Goal: Task Accomplishment & Management: Use online tool/utility

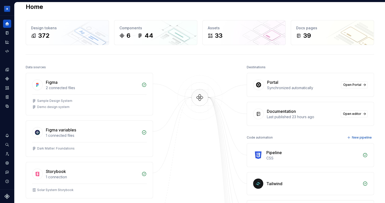
scroll to position [8, 0]
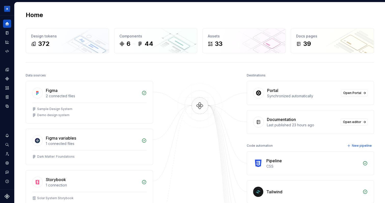
scroll to position [0, 0]
click at [10, 15] on button "Expand sidebar" at bounding box center [10, 15] width 7 height 7
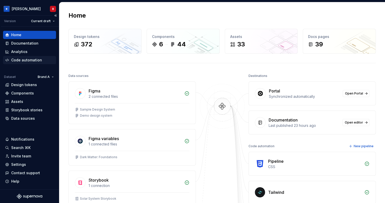
click at [26, 61] on div "Code automation" at bounding box center [26, 60] width 31 height 5
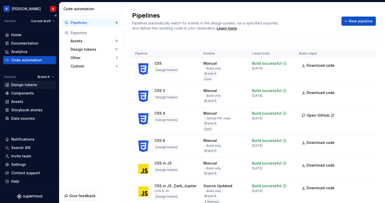
click at [25, 83] on div "Design tokens" at bounding box center [24, 84] width 26 height 5
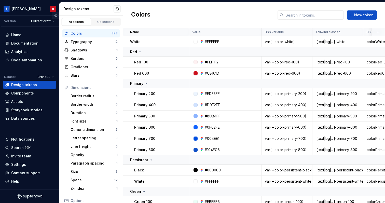
click at [55, 15] on button "Collapse sidebar" at bounding box center [55, 15] width 7 height 7
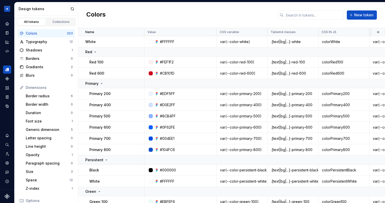
click at [58, 26] on div "All tokens Collections" at bounding box center [46, 22] width 59 height 9
click at [58, 23] on div "Collections" at bounding box center [60, 22] width 25 height 4
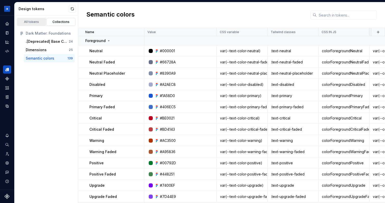
click at [33, 23] on div "All tokens" at bounding box center [31, 22] width 25 height 4
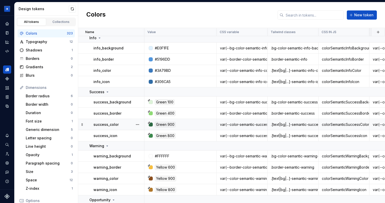
scroll to position [465, 0]
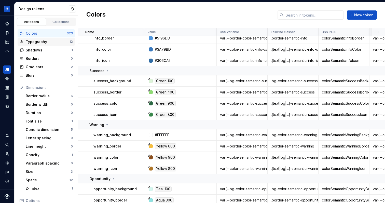
click at [48, 40] on div "Typography" at bounding box center [48, 41] width 44 height 5
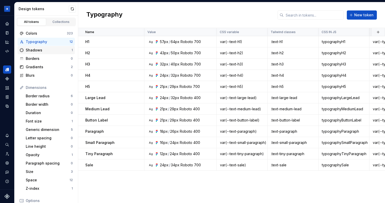
click at [39, 50] on div "Shadows" at bounding box center [49, 50] width 46 height 5
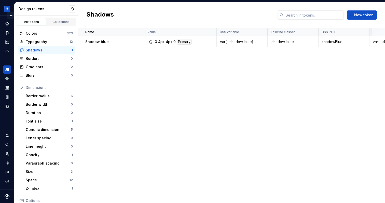
click at [8, 16] on button "Expand sidebar" at bounding box center [10, 15] width 7 height 7
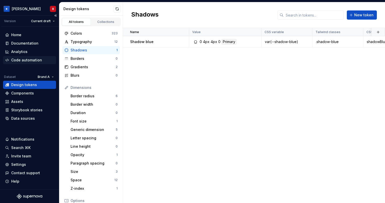
click at [14, 59] on div "Code automation" at bounding box center [26, 60] width 31 height 5
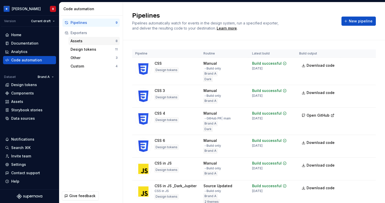
click at [82, 40] on div "Assets" at bounding box center [93, 40] width 45 height 5
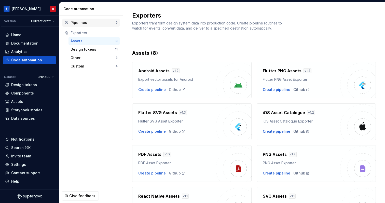
click at [89, 23] on div "Pipelines" at bounding box center [93, 22] width 45 height 5
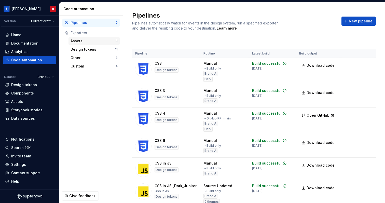
click at [80, 39] on div "Assets" at bounding box center [93, 40] width 45 height 5
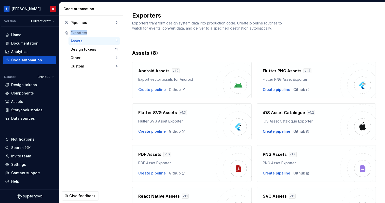
drag, startPoint x: 70, startPoint y: 34, endPoint x: 93, endPoint y: 34, distance: 23.2
click at [93, 34] on div "Exporters" at bounding box center [90, 32] width 53 height 5
click at [93, 34] on div "Exporters" at bounding box center [94, 32] width 47 height 5
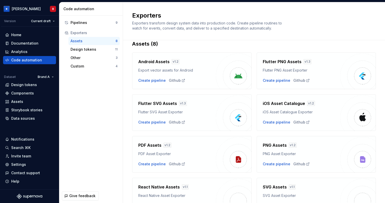
scroll to position [9, 0]
click at [78, 48] on div "Design tokens" at bounding box center [93, 49] width 45 height 5
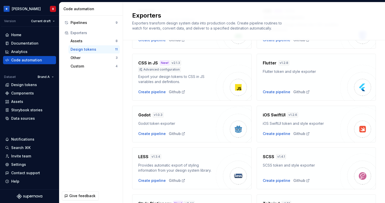
scroll to position [108, 0]
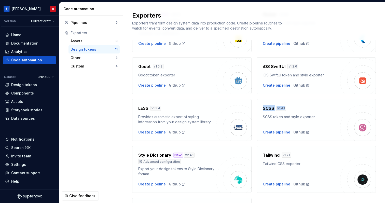
drag, startPoint x: 262, startPoint y: 107, endPoint x: 295, endPoint y: 107, distance: 32.8
click at [295, 107] on div "SCSS v 1.4.1 SCSS token and style exporter Create pipeline Github" at bounding box center [316, 120] width 119 height 42
click at [295, 107] on div "SCSS v 1.4.1" at bounding box center [302, 108] width 78 height 6
drag, startPoint x: 263, startPoint y: 108, endPoint x: 273, endPoint y: 108, distance: 10.4
click at [273, 108] on h4 "SCSS" at bounding box center [268, 108] width 11 height 6
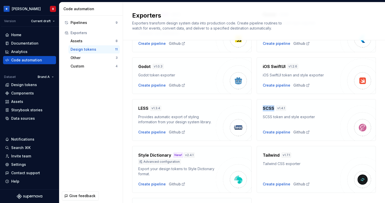
click at [273, 108] on h4 "SCSS" at bounding box center [268, 108] width 11 height 6
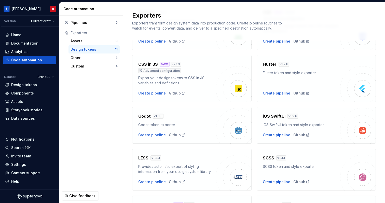
scroll to position [0, 0]
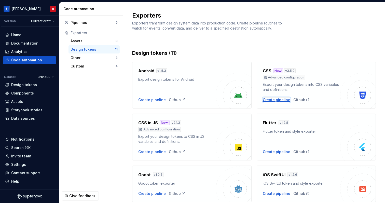
click at [275, 99] on div "Create pipeline" at bounding box center [276, 99] width 27 height 5
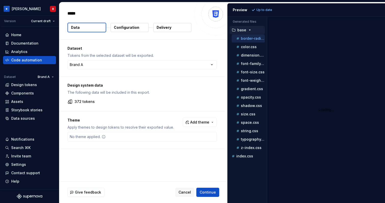
type textarea "*"
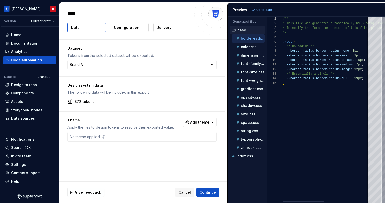
click at [83, 40] on div "Dataset Tokens from the selected dataset will be exported. Brand A ******* ****…" at bounding box center [142, 58] width 166 height 37
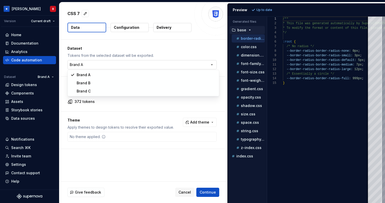
click at [77, 64] on html "[PERSON_NAME] Version Current draft Home Documentation Analytics Code automatio…" at bounding box center [192, 101] width 385 height 203
click at [121, 57] on html "[PERSON_NAME] Version Current draft Home Documentation Analytics Code automatio…" at bounding box center [192, 101] width 385 height 203
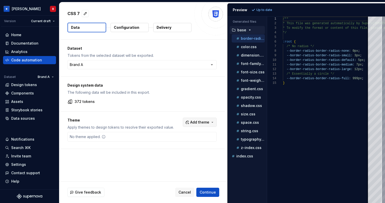
click at [208, 122] on span "Add theme" at bounding box center [199, 122] width 19 height 5
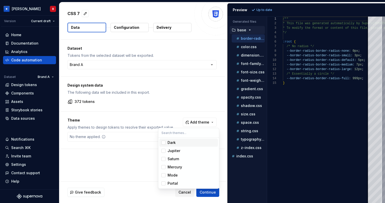
click at [189, 142] on div "Dark" at bounding box center [192, 142] width 48 height 5
click at [272, 10] on html "[PERSON_NAME] Version Current draft Home Documentation Analytics Code automatio…" at bounding box center [192, 101] width 385 height 203
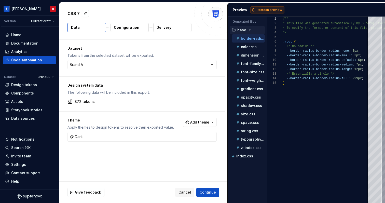
click at [264, 10] on span "Refresh preview" at bounding box center [269, 10] width 25 height 4
click at [243, 163] on p "index.css" at bounding box center [244, 164] width 17 height 4
type textarea "**********"
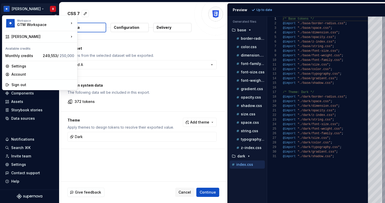
click at [56, 12] on html "[PERSON_NAME] Version Current draft Home Documentation Analytics Code automatio…" at bounding box center [192, 101] width 385 height 203
click at [55, 16] on div "Workspace GTM Workspace [PERSON_NAME] Available credits Monthly credits 249,553…" at bounding box center [39, 52] width 75 height 75
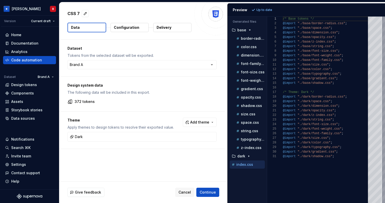
click at [116, 14] on html "[PERSON_NAME] Version Current draft Home Documentation Analytics Code automatio…" at bounding box center [192, 101] width 385 height 203
click at [127, 26] on p "Configuration" at bounding box center [126, 27] width 25 height 5
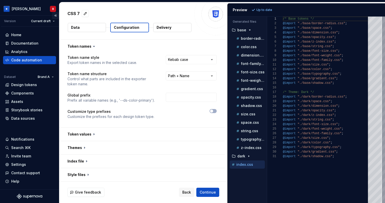
click at [55, 15] on button "Collapse sidebar" at bounding box center [55, 15] width 7 height 7
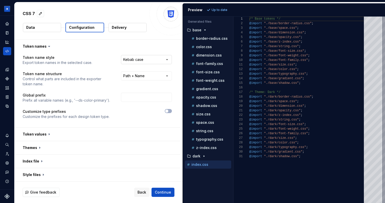
click at [147, 60] on html "**********" at bounding box center [192, 101] width 385 height 203
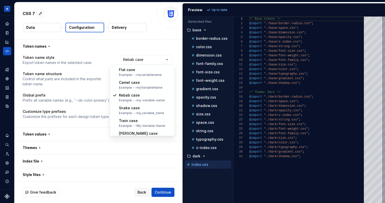
select select "*********"
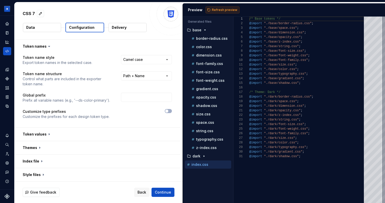
click at [213, 9] on span "Refresh preview" at bounding box center [224, 10] width 25 height 4
click at [214, 38] on p "border-radius.css" at bounding box center [212, 38] width 32 height 4
type textarea "**********"
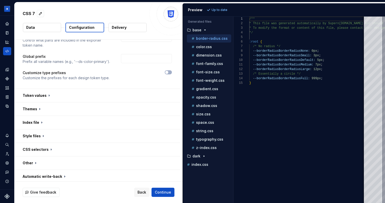
scroll to position [41, 0]
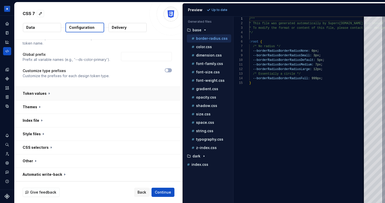
click at [50, 92] on button "button" at bounding box center [98, 93] width 166 height 13
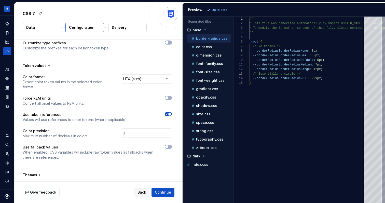
scroll to position [71, 0]
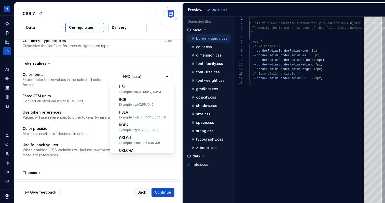
click at [146, 75] on html "**********" at bounding box center [192, 101] width 385 height 203
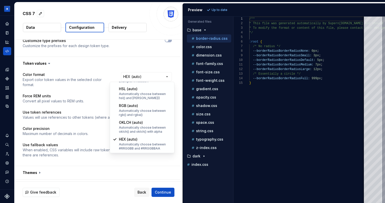
select select "*********"
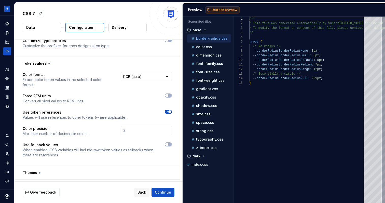
click at [219, 9] on span "Refresh preview" at bounding box center [224, 10] width 25 height 4
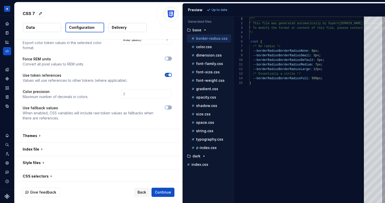
scroll to position [131, 0]
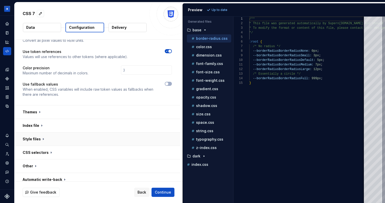
click at [44, 135] on button "button" at bounding box center [98, 138] width 166 height 13
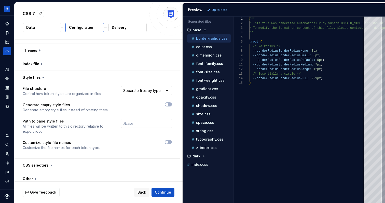
scroll to position [201, 0]
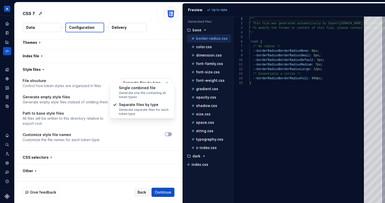
click at [152, 81] on html "**********" at bounding box center [192, 101] width 385 height 203
select select "**********"
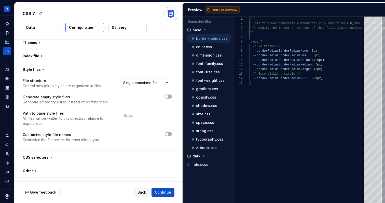
click at [223, 11] on span "Refresh preview" at bounding box center [224, 10] width 25 height 4
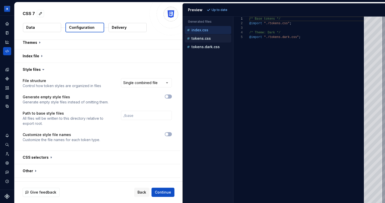
click at [206, 37] on p "tokens.css" at bounding box center [200, 38] width 19 height 4
type textarea "**********"
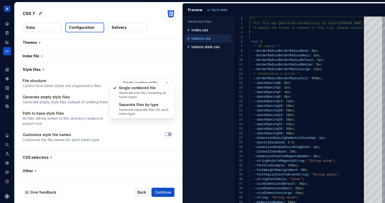
click at [145, 77] on html "**********" at bounding box center [192, 101] width 385 height 203
select select "**********"
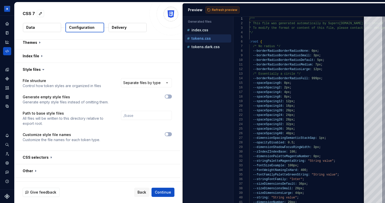
click at [221, 9] on span "Refresh preview" at bounding box center [224, 10] width 25 height 4
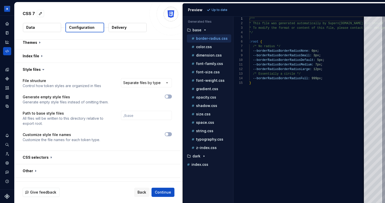
click at [118, 26] on p "Delivery" at bounding box center [119, 27] width 15 height 5
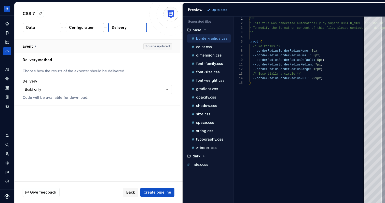
click at [34, 45] on button "button" at bounding box center [98, 46] width 166 height 13
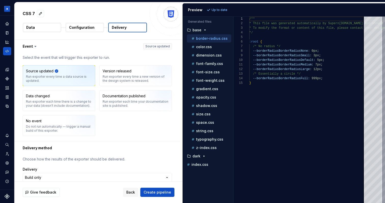
scroll to position [12, 0]
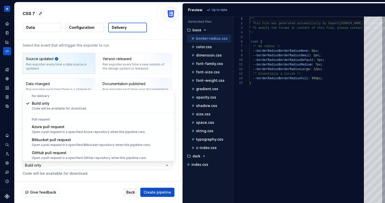
click at [50, 166] on html "**********" at bounding box center [192, 101] width 385 height 203
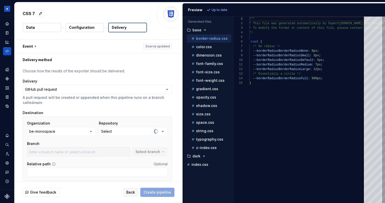
scroll to position [19, 0]
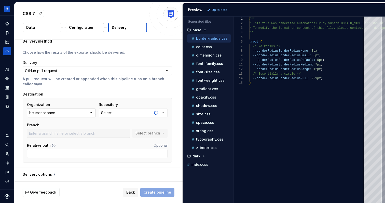
click at [44, 113] on div "be-monospace" at bounding box center [42, 112] width 26 height 5
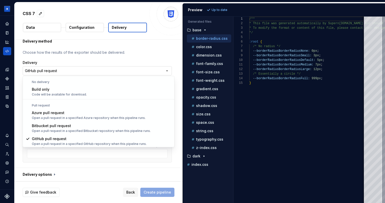
click at [59, 68] on html "**********" at bounding box center [192, 101] width 385 height 203
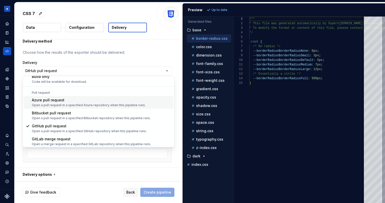
scroll to position [14, 0]
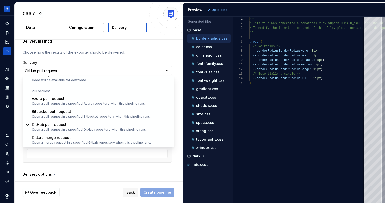
type input "main"
click at [106, 60] on html "**********" at bounding box center [192, 101] width 385 height 203
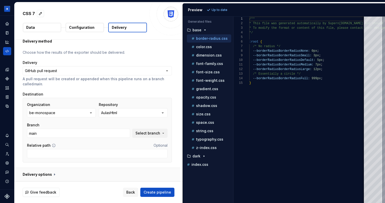
click at [42, 173] on button "button" at bounding box center [98, 174] width 166 height 13
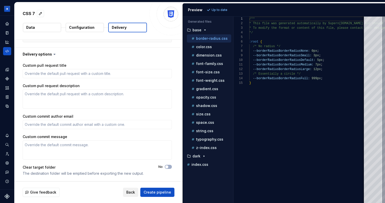
click at [132, 194] on span "Back" at bounding box center [130, 192] width 9 height 5
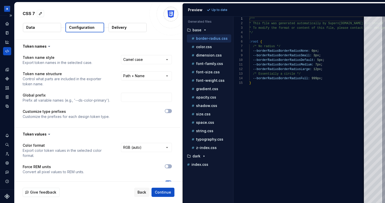
click at [6, 49] on icon "Code automation" at bounding box center [7, 51] width 5 height 5
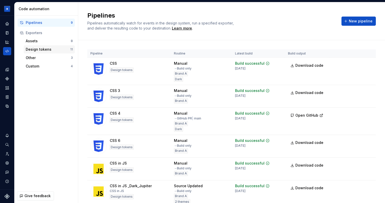
click at [34, 47] on div "Design tokens 11" at bounding box center [49, 49] width 51 height 8
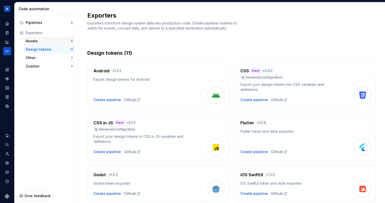
click at [29, 40] on div "Assets" at bounding box center [48, 40] width 45 height 5
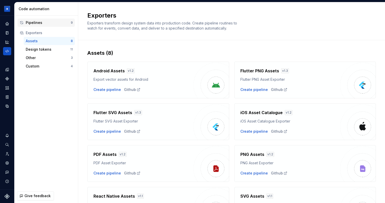
click at [51, 23] on div "Pipelines" at bounding box center [48, 22] width 45 height 5
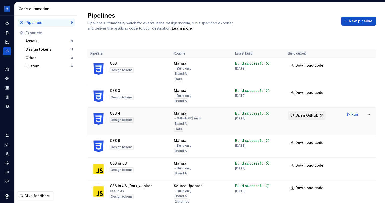
click at [305, 113] on span "Open GitHub" at bounding box center [306, 115] width 23 height 5
click at [38, 50] on div "Design tokens" at bounding box center [48, 49] width 45 height 5
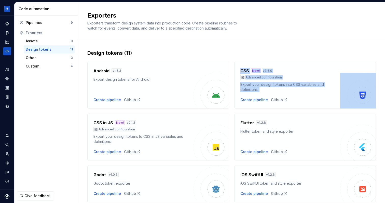
drag, startPoint x: 240, startPoint y: 68, endPoint x: 307, endPoint y: 99, distance: 74.1
click at [307, 99] on div "CSS New! v 3.5.0 Advanced configuration Export your design tokens into CSS vari…" at bounding box center [305, 85] width 142 height 47
click at [307, 99] on div "Create pipeline Github" at bounding box center [290, 99] width 100 height 5
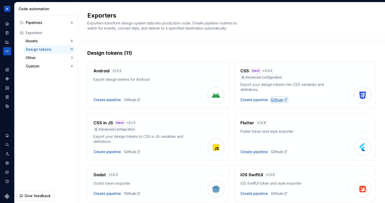
click at [278, 100] on div "Github" at bounding box center [279, 99] width 17 height 5
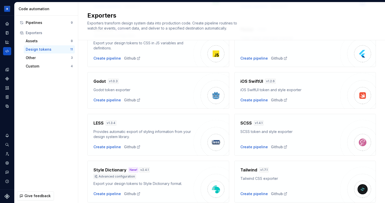
scroll to position [159, 0]
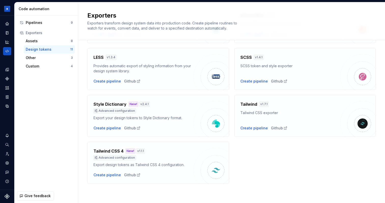
click at [130, 104] on div "New!" at bounding box center [134, 104] width 10 height 5
drag, startPoint x: 128, startPoint y: 103, endPoint x: 144, endPoint y: 106, distance: 15.8
click at [143, 106] on div "New! v 2.4.1" at bounding box center [139, 104] width 21 height 5
click at [182, 105] on div "Style Dictionary New! v 2.4.1" at bounding box center [143, 104] width 100 height 6
drag, startPoint x: 127, startPoint y: 104, endPoint x: 137, endPoint y: 104, distance: 10.4
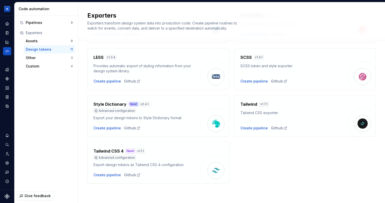
click at [137, 104] on div "New! v 2.4.1" at bounding box center [139, 104] width 21 height 5
click at [161, 107] on div "Style Dictionary New! v 2.4.1" at bounding box center [143, 104] width 100 height 6
click at [106, 128] on div "Create pipeline" at bounding box center [106, 128] width 27 height 5
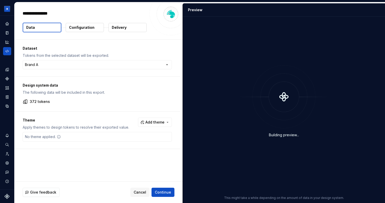
type textarea "*"
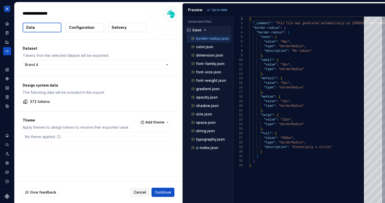
click at [79, 30] on p "Configuration" at bounding box center [81, 27] width 25 height 5
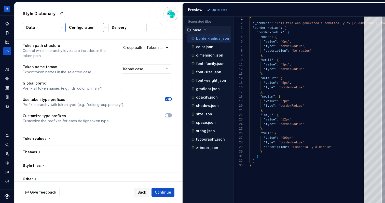
scroll to position [17, 0]
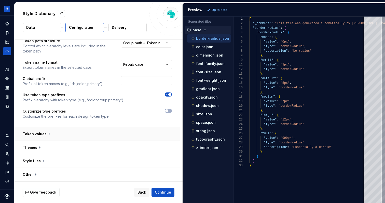
click at [45, 133] on button "button" at bounding box center [98, 133] width 166 height 13
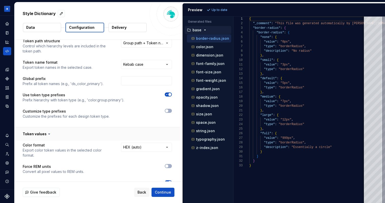
scroll to position [86, 0]
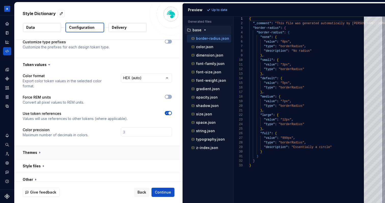
click at [36, 148] on button "button" at bounding box center [98, 152] width 166 height 13
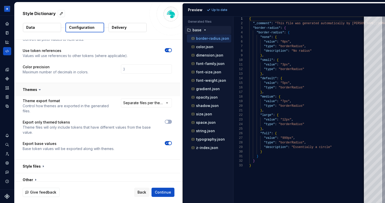
scroll to position [149, 0]
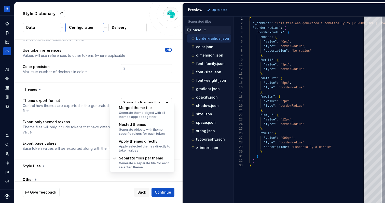
click at [146, 93] on html "**********" at bounding box center [192, 101] width 385 height 203
select select "**********"
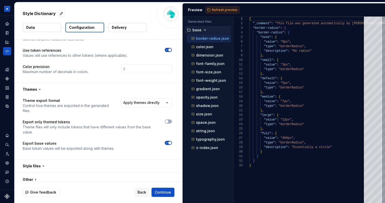
click at [226, 8] on span "Refresh preview" at bounding box center [224, 10] width 25 height 4
click at [140, 192] on span "Back" at bounding box center [141, 192] width 9 height 5
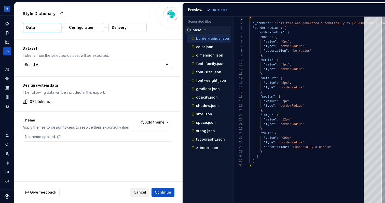
click at [141, 195] on button "Cancel" at bounding box center [139, 192] width 19 height 9
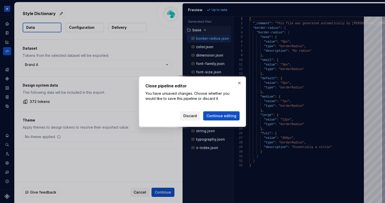
click at [190, 117] on span "Discard" at bounding box center [189, 115] width 13 height 5
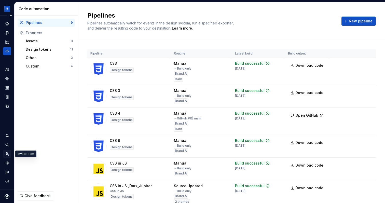
click at [7, 156] on div "Invite team" at bounding box center [7, 154] width 8 height 8
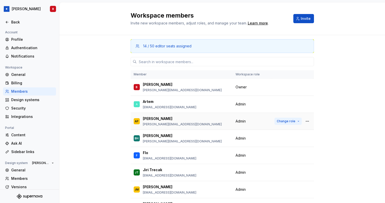
click at [292, 121] on span "Change role" at bounding box center [286, 121] width 19 height 4
click at [360, 102] on div "14 / 50 editor seats assigned Member Workspace role B [PERSON_NAME] [PERSON_NAM…" at bounding box center [222, 135] width 326 height 201
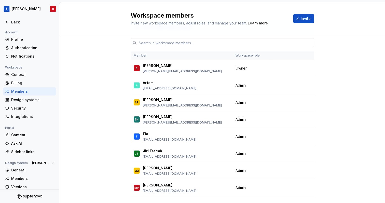
scroll to position [12, 0]
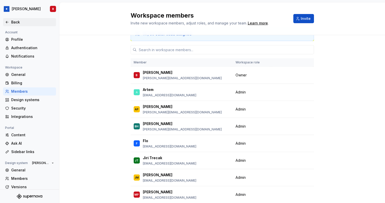
click at [8, 22] on icon at bounding box center [7, 22] width 4 height 4
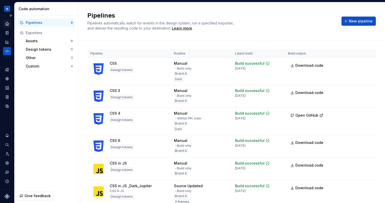
click at [7, 24] on icon "Home" at bounding box center [7, 23] width 5 height 5
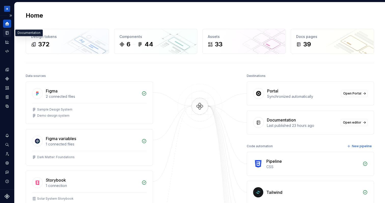
click at [6, 33] on icon "Documentation" at bounding box center [7, 32] width 3 height 3
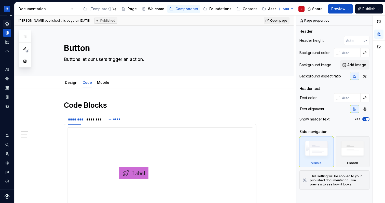
click at [9, 24] on icon "Home" at bounding box center [7, 23] width 5 height 5
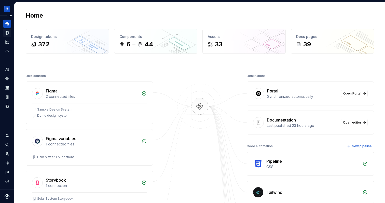
click at [8, 35] on icon "Documentation" at bounding box center [7, 33] width 5 height 5
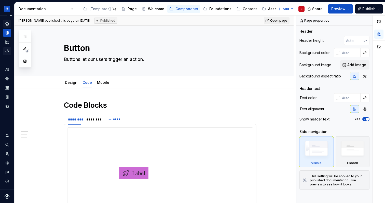
click at [8, 51] on icon "Code automation" at bounding box center [7, 51] width 5 height 5
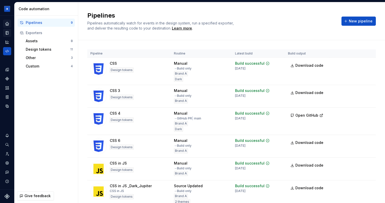
click at [9, 25] on icon "Home" at bounding box center [7, 23] width 5 height 5
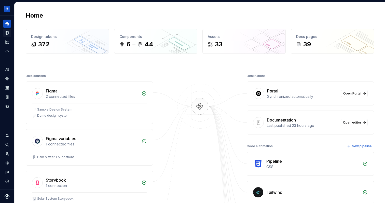
click at [7, 34] on icon "Documentation" at bounding box center [7, 33] width 5 height 5
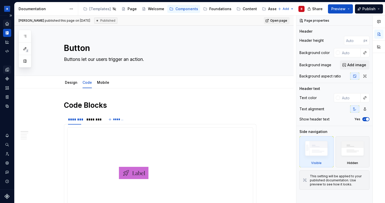
click at [8, 71] on icon "Design tokens" at bounding box center [8, 69] width 2 height 3
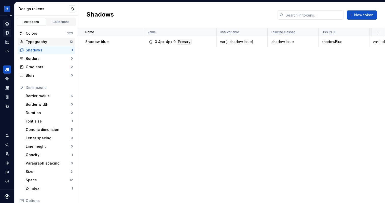
click at [37, 39] on div "Typography" at bounding box center [48, 41] width 44 height 5
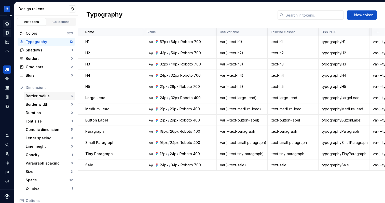
click at [46, 98] on div "Border radius" at bounding box center [48, 95] width 45 height 5
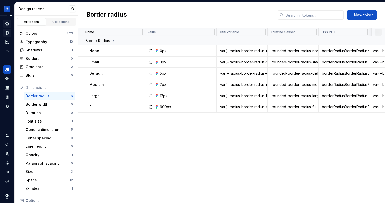
click at [379, 30] on button "button" at bounding box center [378, 32] width 7 height 7
click at [346, 53] on div "New custom property" at bounding box center [349, 52] width 38 height 5
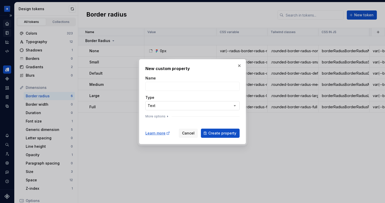
click at [169, 103] on div "**********" at bounding box center [192, 101] width 385 height 203
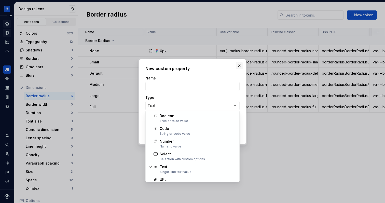
click at [238, 65] on div "**********" at bounding box center [192, 101] width 385 height 203
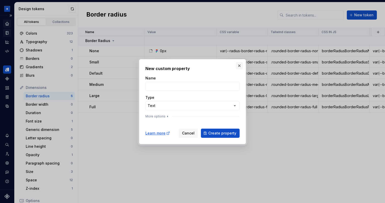
click at [240, 65] on button "button" at bounding box center [239, 65] width 7 height 7
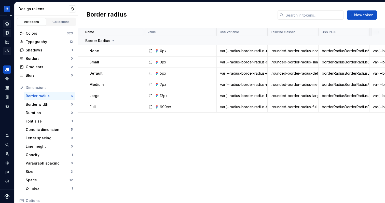
click at [8, 52] on icon "Code automation" at bounding box center [7, 51] width 5 height 5
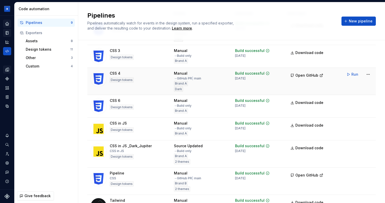
scroll to position [40, 0]
click at [60, 50] on div "Design tokens" at bounding box center [48, 49] width 45 height 5
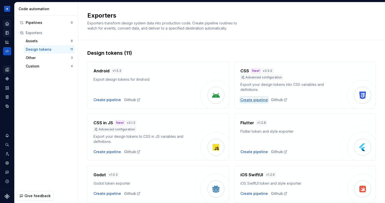
click at [257, 99] on div "Create pipeline" at bounding box center [253, 99] width 27 height 5
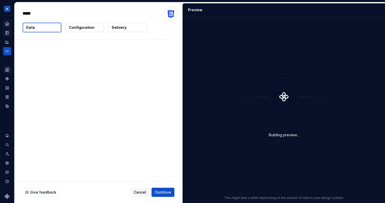
type textarea "*"
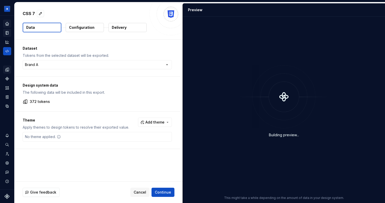
click at [85, 28] on p "Configuration" at bounding box center [81, 27] width 25 height 5
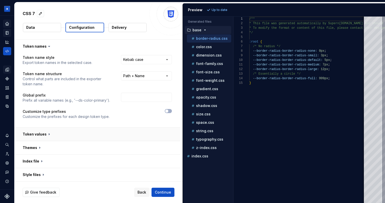
click at [50, 136] on button "button" at bounding box center [98, 134] width 166 height 13
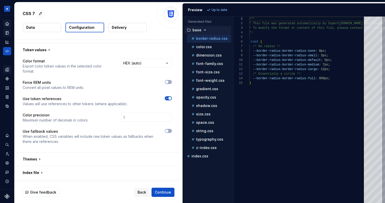
scroll to position [76, 0]
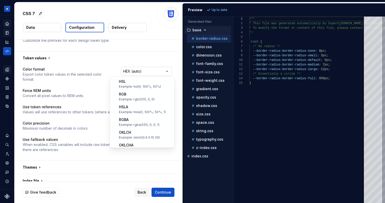
click at [147, 72] on html "**********" at bounding box center [192, 101] width 385 height 203
click at [94, 118] on html "**********" at bounding box center [192, 101] width 385 height 203
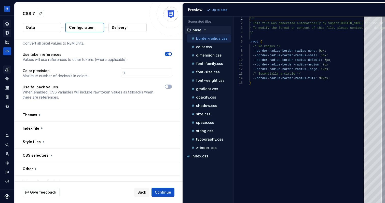
scroll to position [131, 0]
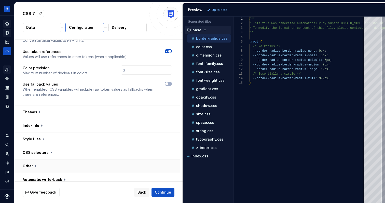
click at [30, 160] on button "button" at bounding box center [98, 165] width 166 height 13
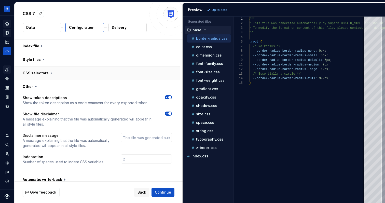
click at [47, 67] on button "button" at bounding box center [98, 72] width 166 height 13
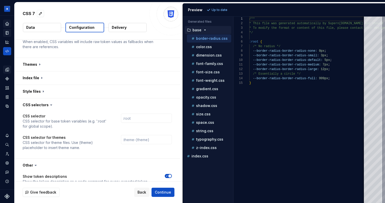
scroll to position [172, 0]
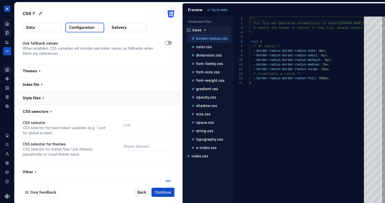
click at [42, 92] on button "button" at bounding box center [98, 97] width 166 height 13
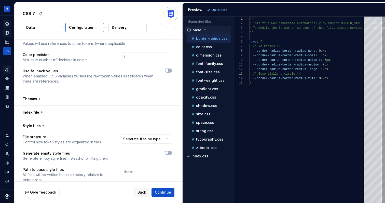
scroll to position [142, 0]
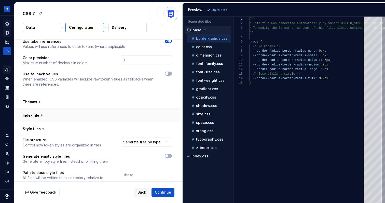
click at [43, 109] on button "button" at bounding box center [98, 115] width 166 height 13
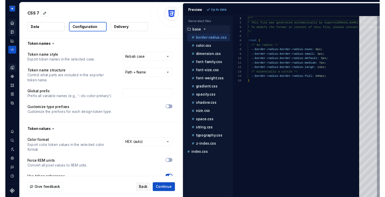
scroll to position [0, 0]
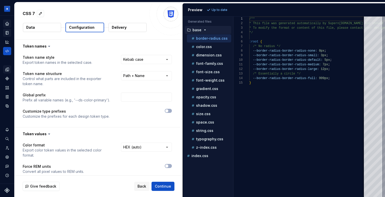
click at [102, 11] on div "CSS 7" at bounding box center [85, 13] width 124 height 9
